Goal: Information Seeking & Learning: Learn about a topic

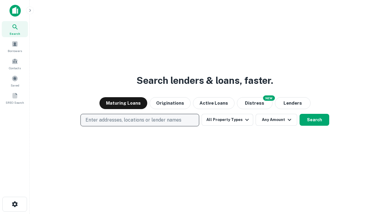
click at [140, 120] on p "Enter addresses, locations or lender names" at bounding box center [134, 119] width 96 height 7
type input "**********"
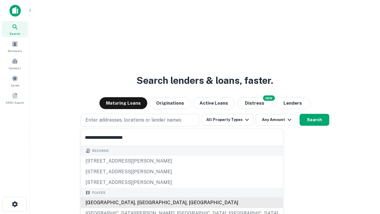
click at [142, 203] on div "[GEOGRAPHIC_DATA], [GEOGRAPHIC_DATA], [GEOGRAPHIC_DATA]" at bounding box center [182, 202] width 202 height 11
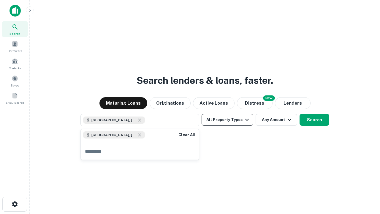
click at [228, 120] on button "All Property Types" at bounding box center [228, 120] width 52 height 12
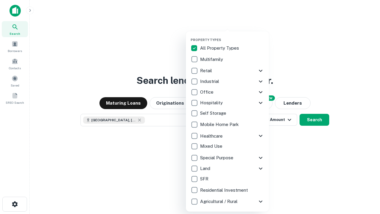
click at [232, 36] on button "button" at bounding box center [232, 36] width 83 height 0
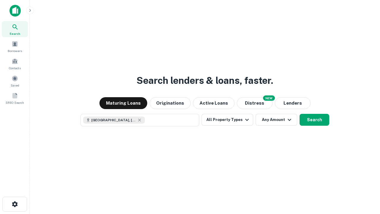
scroll to position [10, 0]
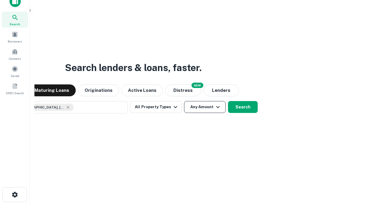
click at [184, 101] on button "Any Amount" at bounding box center [205, 107] width 42 height 12
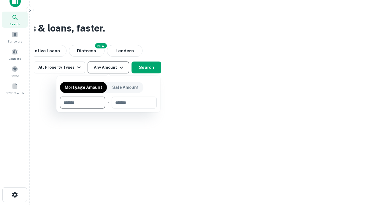
type input "*******"
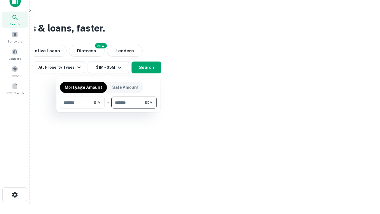
type input "*******"
click at [108, 108] on button "button" at bounding box center [108, 108] width 97 height 0
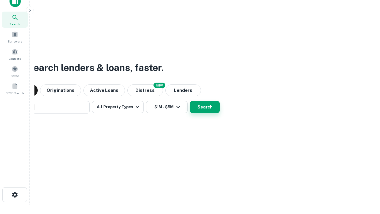
click at [190, 101] on button "Search" at bounding box center [205, 107] width 30 height 12
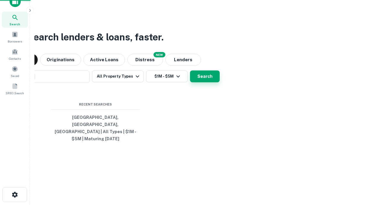
scroll to position [19, 168]
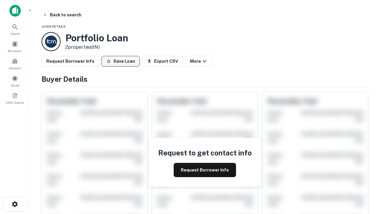
click at [121, 61] on button "Save Loan" at bounding box center [121, 61] width 38 height 11
click at [122, 61] on button "Save Loan" at bounding box center [121, 61] width 38 height 11
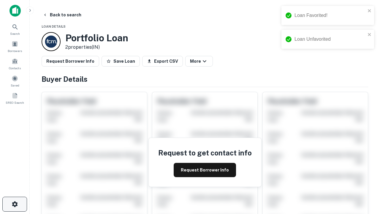
click at [15, 204] on icon "button" at bounding box center [14, 203] width 7 height 7
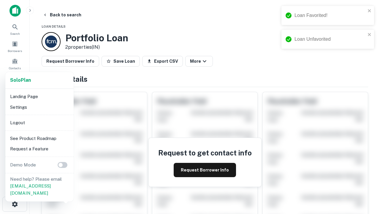
click at [39, 122] on li "Logout" at bounding box center [40, 122] width 64 height 11
